Goal: Task Accomplishment & Management: Complete application form

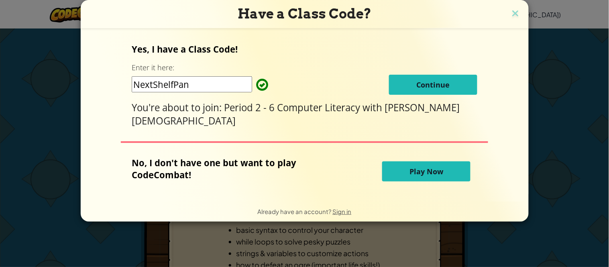
click at [389, 86] on button "Continue" at bounding box center [433, 85] width 88 height 20
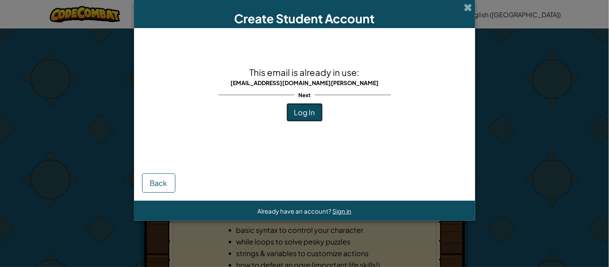
click at [309, 115] on span "Log In" at bounding box center [304, 112] width 21 height 9
